Goal: Task Accomplishment & Management: Manage account settings

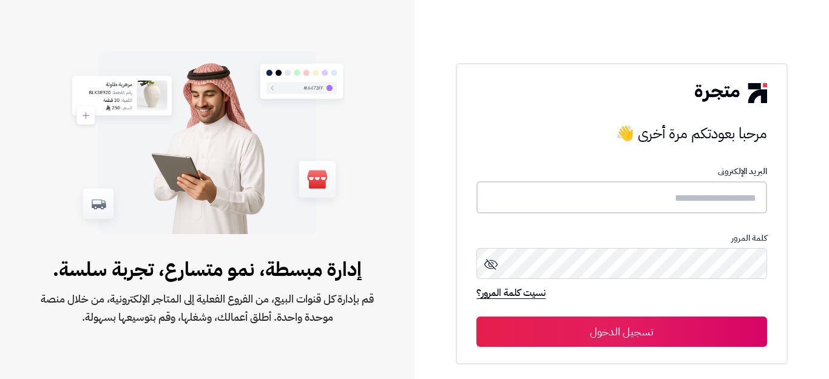
click at [685, 209] on input "text" at bounding box center [621, 197] width 290 height 32
click at [692, 198] on input "text" at bounding box center [621, 197] width 290 height 32
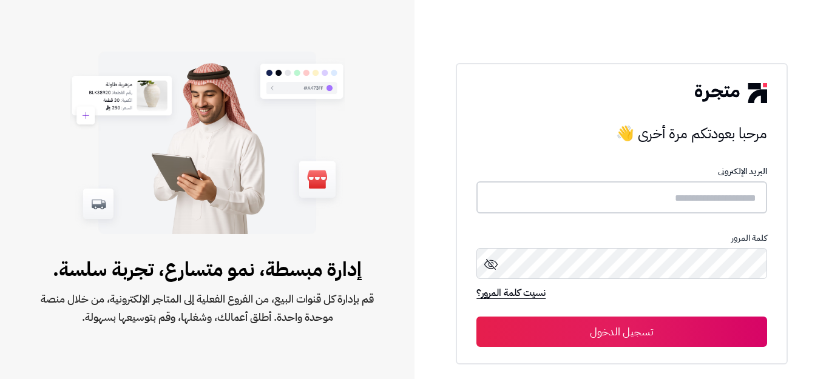
click at [692, 198] on input "text" at bounding box center [621, 197] width 290 height 32
type input "*"
